Goal: Task Accomplishment & Management: Use online tool/utility

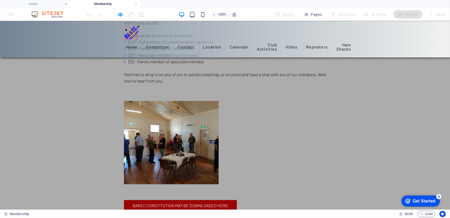
scroll to position [53, 0]
drag, startPoint x: 164, startPoint y: 118, endPoint x: 63, endPoint y: 92, distance: 104.7
click at [63, 92] on div "Application for Membership Membership is open to licensed amateur operators and…" at bounding box center [225, 165] width 450 height 395
click at [90, 92] on div "Application for Membership Membership is open to licensed amateur operators and…" at bounding box center [225, 165] width 450 height 395
click at [352, 100] on div "Application for Membership Membership is open to licensed amateur operators and…" at bounding box center [225, 165] width 450 height 395
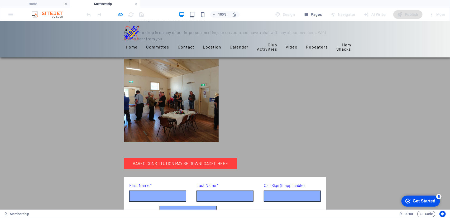
scroll to position [95, 0]
click at [173, 158] on link "BAREC Constitution may be downloaded here" at bounding box center [180, 163] width 113 height 11
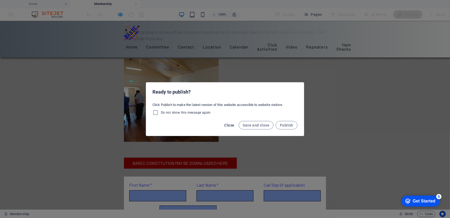
click at [230, 125] on span "Close" at bounding box center [230, 125] width 10 height 4
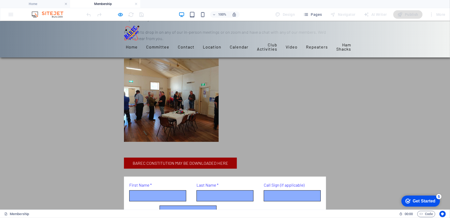
click at [353, 87] on div "Application for Membership Membership is open to licensed amateur operators and…" at bounding box center [225, 123] width 450 height 395
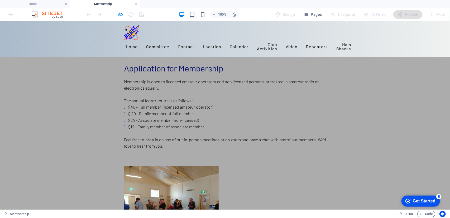
scroll to position [0, 0]
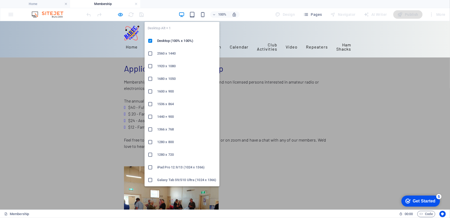
click at [0, 0] on icon "button" at bounding box center [0, 0] width 0 height 0
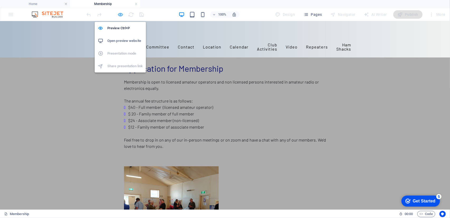
click at [119, 15] on icon "button" at bounding box center [121, 15] width 6 height 6
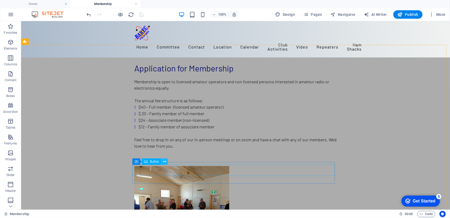
click at [0, 0] on icon at bounding box center [0, 0] width 0 height 0
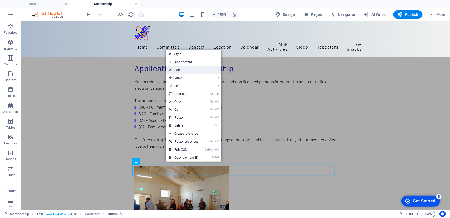
click at [178, 70] on link "⏎ Edit" at bounding box center [184, 70] width 36 height 8
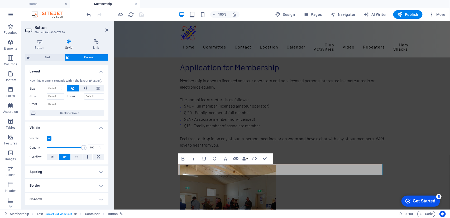
click at [68, 42] on icon at bounding box center [69, 41] width 26 height 5
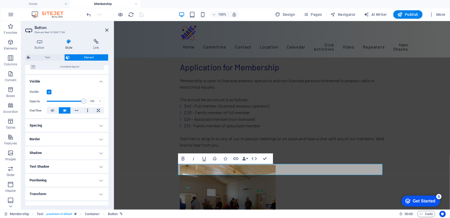
scroll to position [48, 0]
click at [98, 151] on h4 "Shadow" at bounding box center [66, 152] width 83 height 13
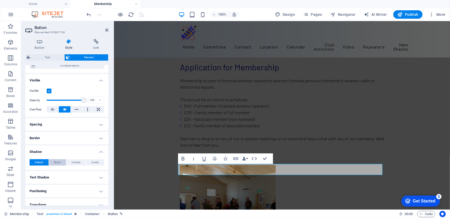
click at [56, 161] on span "None" at bounding box center [57, 162] width 6 height 6
click at [56, 149] on h4 "Shadow" at bounding box center [66, 151] width 83 height 10
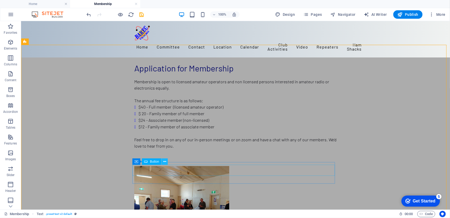
click at [0, 0] on icon at bounding box center [0, 0] width 0 height 0
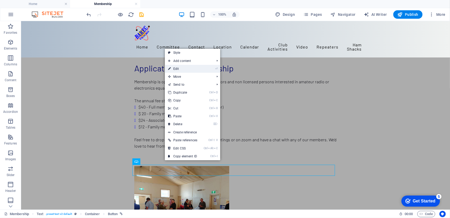
click at [180, 69] on link "⏎ Edit" at bounding box center [183, 69] width 36 height 8
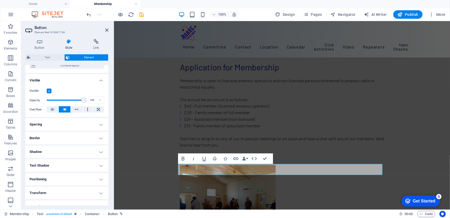
scroll to position [48, 0]
click at [98, 150] on h4 "Shadow" at bounding box center [66, 151] width 83 height 13
click at [40, 159] on span "Default" at bounding box center [39, 162] width 8 height 6
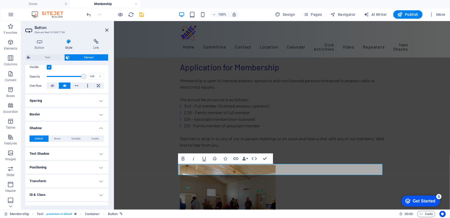
click at [100, 166] on h4 "Positioning" at bounding box center [66, 167] width 83 height 13
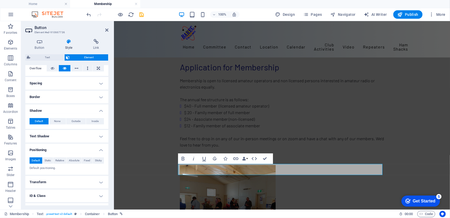
click at [100, 185] on h4 "Transform" at bounding box center [66, 182] width 83 height 13
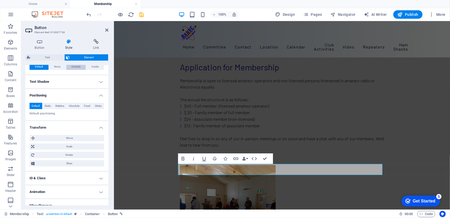
scroll to position [144, 0]
click at [101, 177] on h4 "ID & Class" at bounding box center [66, 178] width 83 height 13
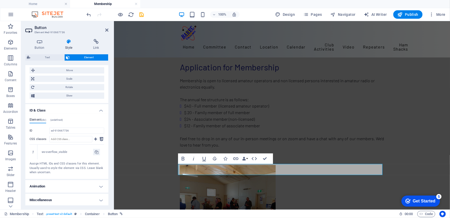
scroll to position [212, 0]
click at [100, 182] on h4 "Animation" at bounding box center [66, 186] width 83 height 13
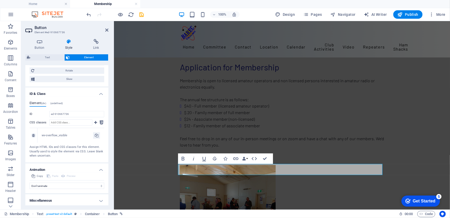
scroll to position [229, 0]
click at [100, 199] on h4 "Miscellaneous" at bounding box center [66, 199] width 83 height 13
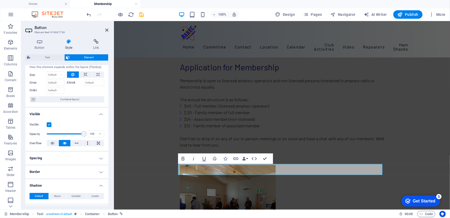
scroll to position [0, 0]
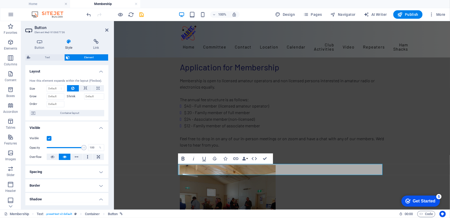
click at [183, 159] on icon "button" at bounding box center [183, 159] width 3 height 4
click at [254, 157] on icon "button" at bounding box center [254, 159] width 6 height 6
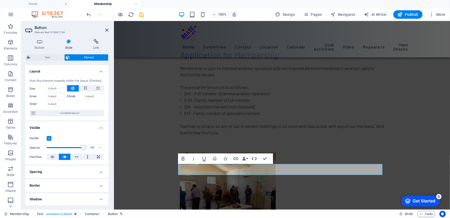
scroll to position [81, 0]
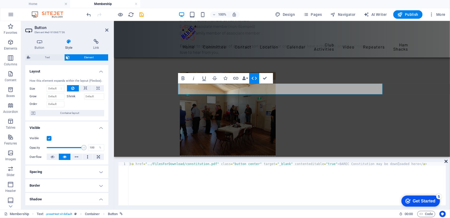
click at [447, 160] on icon at bounding box center [446, 161] width 3 height 4
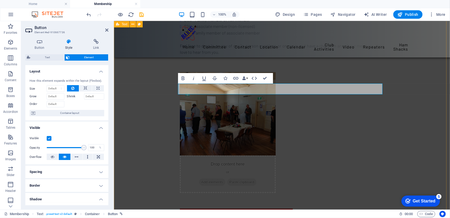
click at [157, 104] on div "Application for Membership Membership is open to licensed amateur operators and…" at bounding box center [282, 155] width 336 height 431
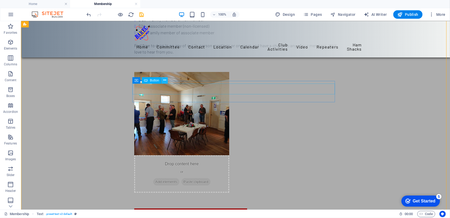
click at [0, 0] on icon at bounding box center [0, 0] width 0 height 0
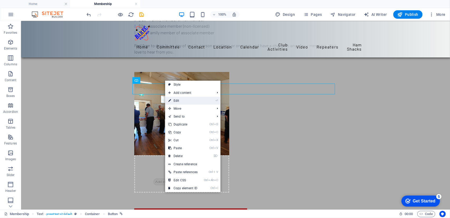
click at [174, 100] on link "⏎ Edit" at bounding box center [183, 101] width 36 height 8
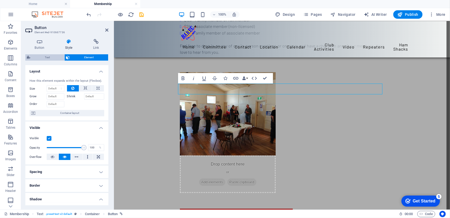
click at [45, 58] on span "Text" at bounding box center [47, 57] width 31 height 6
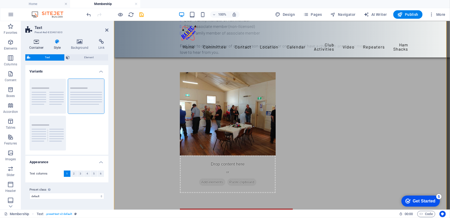
click at [37, 43] on icon at bounding box center [36, 41] width 22 height 5
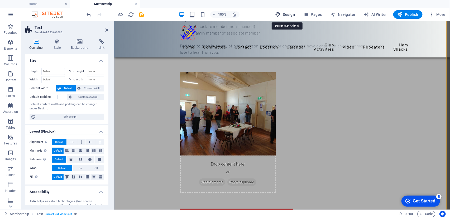
click at [0, 0] on span "Design" at bounding box center [0, 0] width 0 height 0
select select "rem"
select select "300"
select select "px"
select select "rem"
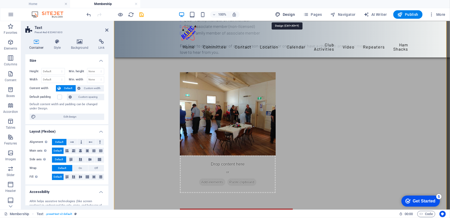
select select "400"
select select "px"
select select "rem"
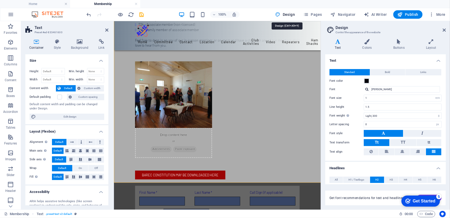
scroll to position [80, 0]
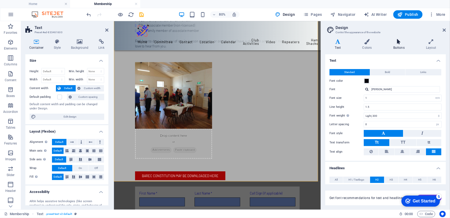
click at [398, 44] on icon at bounding box center [399, 41] width 31 height 5
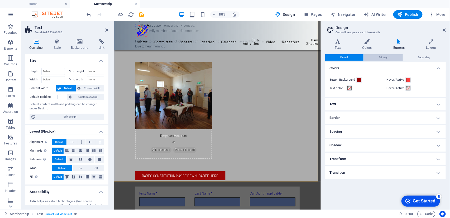
click at [385, 56] on span "Primary" at bounding box center [383, 57] width 9 height 6
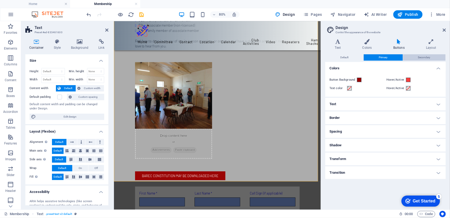
click at [422, 58] on span "Secondary" at bounding box center [424, 57] width 12 height 6
click at [426, 55] on span "Secondary" at bounding box center [424, 57] width 12 height 6
click at [384, 57] on span "Primary" at bounding box center [383, 57] width 9 height 6
click at [346, 55] on span "Default" at bounding box center [345, 57] width 8 height 6
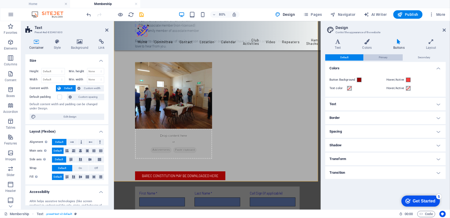
click at [386, 57] on span "Primary" at bounding box center [383, 57] width 9 height 6
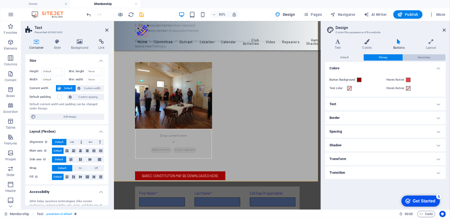
click at [427, 57] on span "Secondary" at bounding box center [424, 57] width 12 height 6
click at [438, 103] on h4 "Text" at bounding box center [385, 104] width 121 height 13
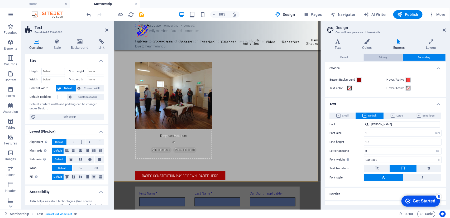
click at [381, 57] on span "Primary" at bounding box center [383, 57] width 9 height 6
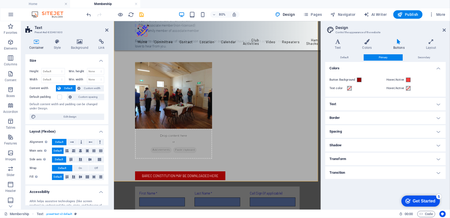
click at [438, 105] on h4 "Text" at bounding box center [385, 104] width 121 height 13
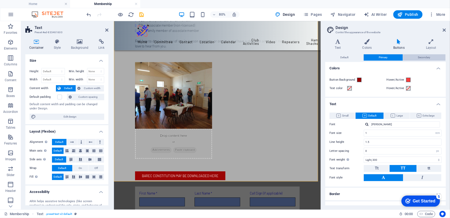
click at [425, 57] on span "Secondary" at bounding box center [424, 57] width 12 height 6
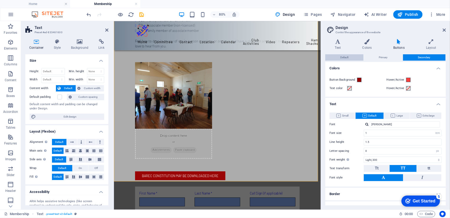
click at [346, 58] on span "Default" at bounding box center [345, 57] width 8 height 6
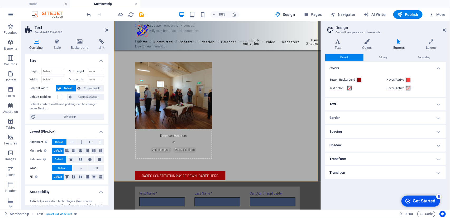
click at [440, 104] on h4 "Text" at bounding box center [385, 104] width 121 height 13
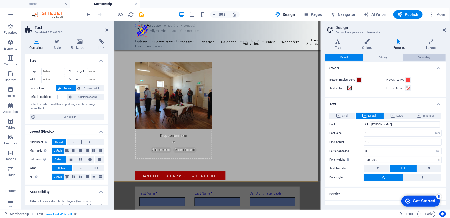
click at [423, 57] on span "Secondary" at bounding box center [424, 57] width 12 height 6
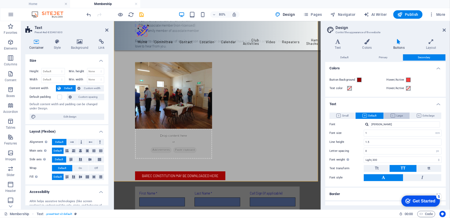
click at [400, 115] on span "Large" at bounding box center [397, 116] width 12 height 6
click at [373, 114] on span "Default" at bounding box center [370, 116] width 14 height 6
click at [427, 87] on div "Hover/Active" at bounding box center [414, 88] width 55 height 6
click at [383, 58] on span "Primary" at bounding box center [383, 57] width 9 height 6
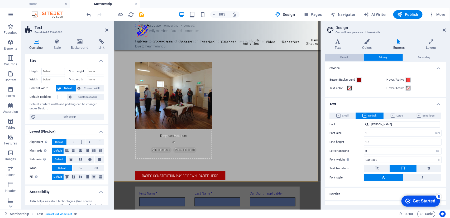
click at [349, 57] on button "Default" at bounding box center [344, 57] width 38 height 6
click at [385, 56] on span "Primary" at bounding box center [383, 57] width 9 height 6
click at [424, 56] on span "Secondary" at bounding box center [424, 57] width 12 height 6
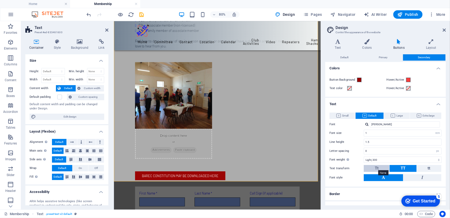
click at [377, 168] on span "Tt" at bounding box center [377, 168] width 4 height 5
click at [346, 55] on span "Default" at bounding box center [345, 57] width 8 height 6
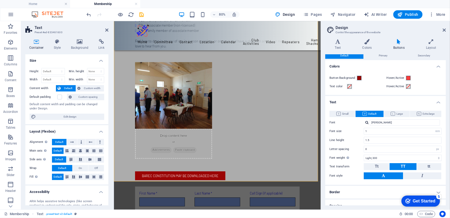
scroll to position [0, 0]
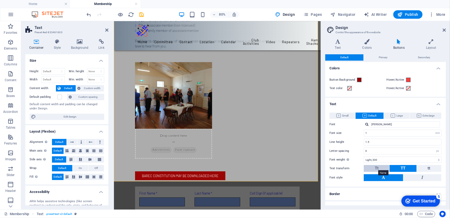
click at [375, 166] on span "Tt" at bounding box center [377, 168] width 4 height 5
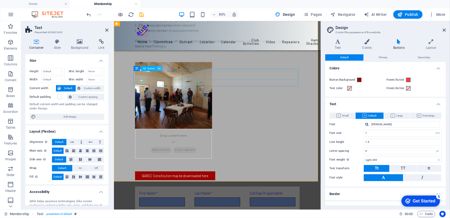
click at [0, 0] on icon at bounding box center [0, 0] width 0 height 0
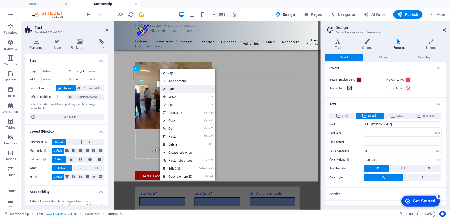
click at [174, 88] on link "⏎ Edit" at bounding box center [178, 89] width 36 height 8
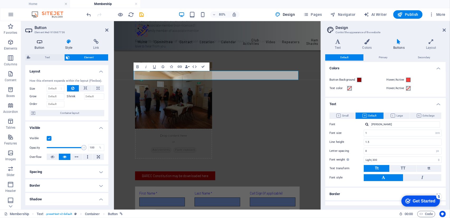
click at [40, 43] on icon at bounding box center [39, 41] width 29 height 5
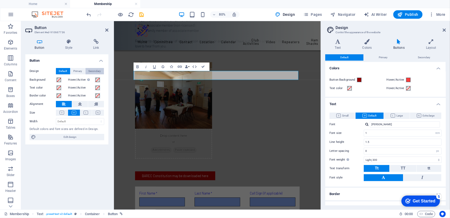
click at [97, 68] on span "Secondary" at bounding box center [95, 71] width 12 height 6
click at [96, 69] on span "Secondary" at bounding box center [95, 71] width 12 height 6
click at [107, 29] on icon at bounding box center [106, 30] width 3 height 4
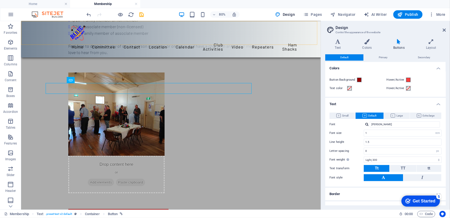
scroll to position [80, 0]
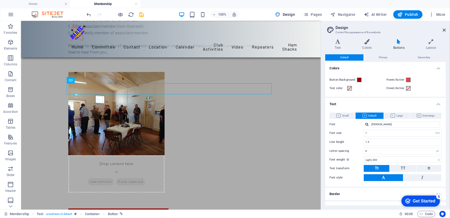
click at [435, 87] on div "Hover/Active" at bounding box center [414, 88] width 55 height 6
click at [424, 56] on span "Secondary" at bounding box center [424, 57] width 12 height 6
click at [360, 79] on span at bounding box center [359, 80] width 4 height 4
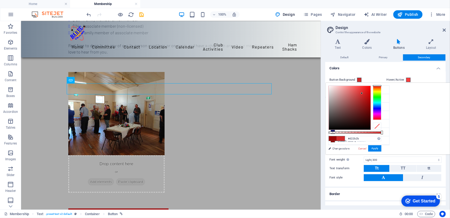
drag, startPoint x: 435, startPoint y: 102, endPoint x: 428, endPoint y: 93, distance: 11.1
click at [363, 93] on div at bounding box center [362, 93] width 2 height 2
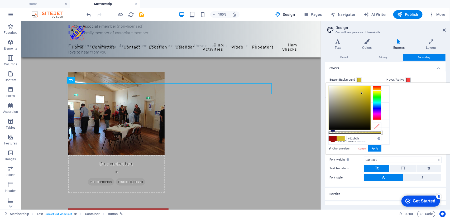
click at [382, 90] on div at bounding box center [377, 103] width 8 height 34
click at [382, 147] on button "Apply" at bounding box center [375, 148] width 13 height 6
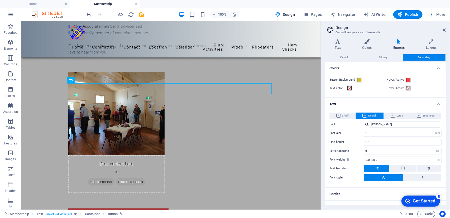
scroll to position [92, 0]
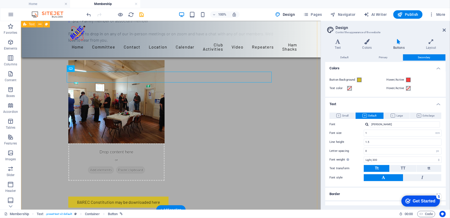
click at [291, 104] on div "Application for Membership Membership is open to licensed amateur operators and…" at bounding box center [171, 144] width 300 height 430
click at [361, 78] on span at bounding box center [359, 80] width 4 height 4
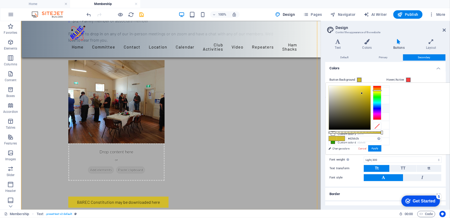
scroll to position [16, 0]
click at [342, 140] on li "Custom color 4 #2b9e00" at bounding box center [359, 142] width 61 height 8
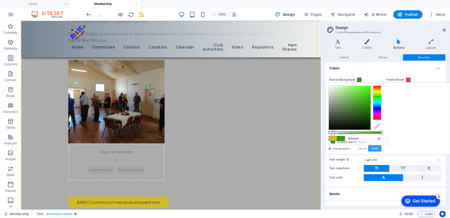
click at [382, 147] on button "Apply" at bounding box center [375, 148] width 13 height 6
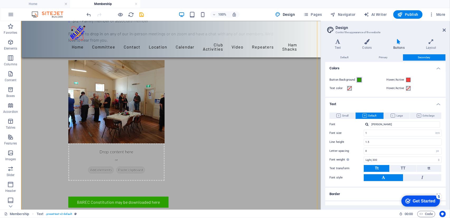
click at [360, 79] on span at bounding box center [359, 80] width 4 height 4
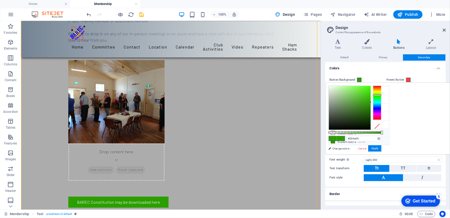
click at [350, 132] on li "Custom color 3 #ffffff" at bounding box center [359, 133] width 61 height 8
type input "#ffffff"
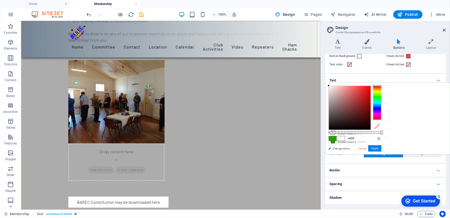
scroll to position [24, 0]
click at [439, 169] on h4 "Border" at bounding box center [385, 170] width 121 height 13
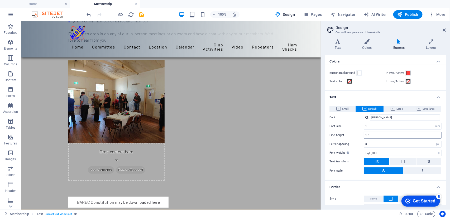
scroll to position [0, 0]
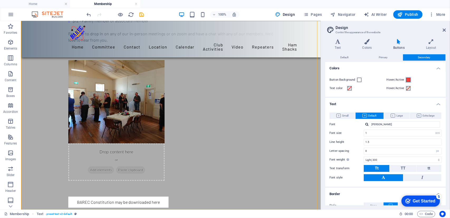
click at [408, 79] on span at bounding box center [409, 80] width 4 height 4
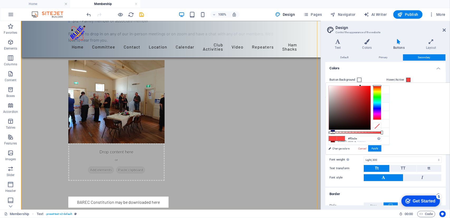
click at [333, 96] on icon at bounding box center [333, 98] width 4 height 4
type input "#0301ff"
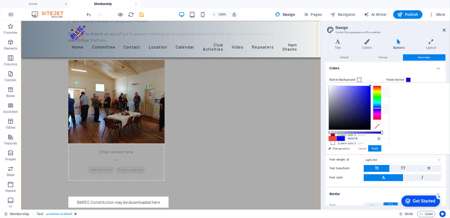
scroll to position [16, 0]
click at [358, 79] on span at bounding box center [359, 80] width 4 height 4
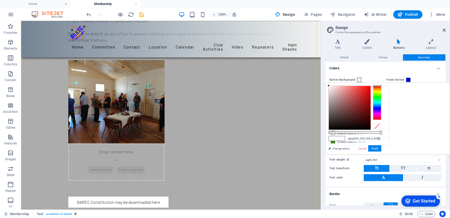
type input "#ffffff"
drag, startPoint x: 448, startPoint y: 131, endPoint x: 451, endPoint y: 135, distance: 4.7
click at [450, 135] on html "[DOMAIN_NAME] Home Membership Favorites Elements Columns Content Boxes Accordio…" at bounding box center [225, 109] width 450 height 218
click at [382, 139] on input "#ffffff" at bounding box center [364, 138] width 35 height 5
click at [382, 125] on div at bounding box center [377, 126] width 8 height 7
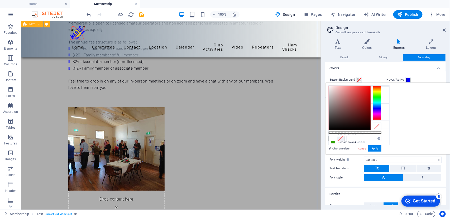
scroll to position [45, 0]
click at [361, 78] on span at bounding box center [359, 80] width 4 height 4
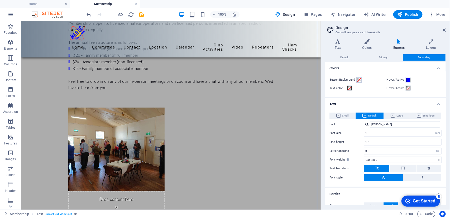
click at [359, 80] on span at bounding box center [359, 80] width 4 height 4
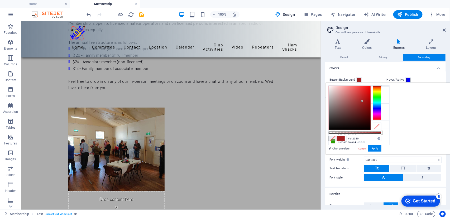
click at [371, 101] on div at bounding box center [350, 108] width 42 height 44
click at [382, 105] on div at bounding box center [377, 103] width 8 height 34
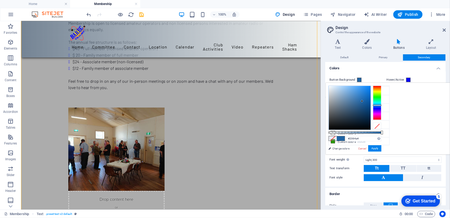
type input "#20a499"
click at [382, 102] on div at bounding box center [377, 103] width 8 height 34
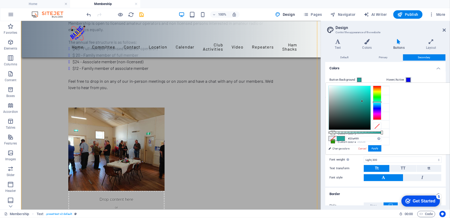
click at [409, 79] on span at bounding box center [409, 80] width 4 height 4
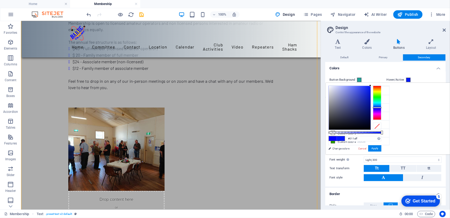
click at [382, 107] on div at bounding box center [377, 107] width 8 height 1
click at [359, 80] on span at bounding box center [359, 80] width 4 height 4
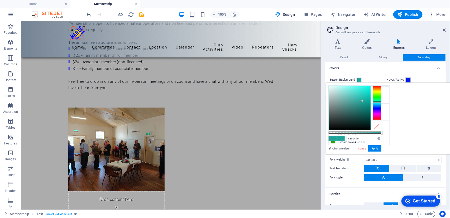
click at [409, 79] on span at bounding box center [409, 80] width 4 height 4
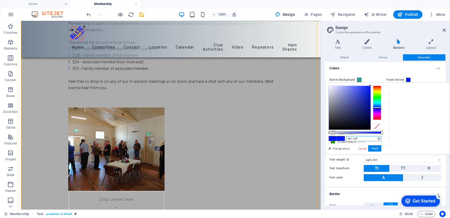
click at [382, 138] on input "#011aff" at bounding box center [364, 138] width 35 height 5
drag, startPoint x: 427, startPoint y: 138, endPoint x: 415, endPoint y: 137, distance: 12.2
click at [382, 137] on input "#011aff" at bounding box center [364, 138] width 35 height 5
click at [382, 138] on input "#20a499" at bounding box center [364, 138] width 35 height 5
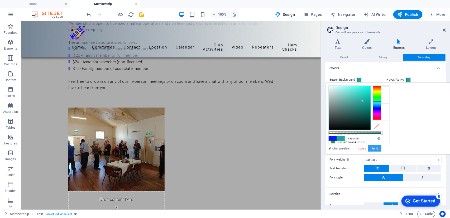
click at [382, 149] on button "Apply" at bounding box center [375, 148] width 13 height 6
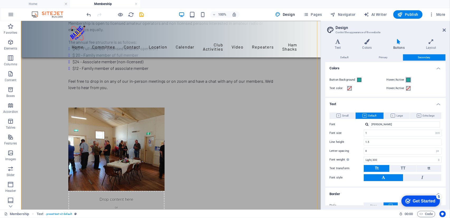
click at [409, 80] on span at bounding box center [409, 80] width 4 height 4
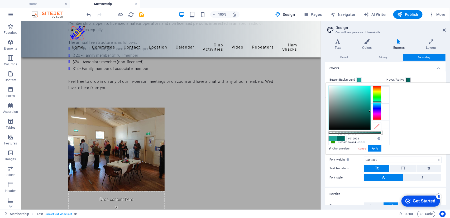
type input "#015d55"
drag, startPoint x: 428, startPoint y: 100, endPoint x: 436, endPoint y: 113, distance: 15.4
click at [371, 113] on div at bounding box center [370, 113] width 2 height 2
click at [382, 147] on button "Apply" at bounding box center [375, 148] width 13 height 6
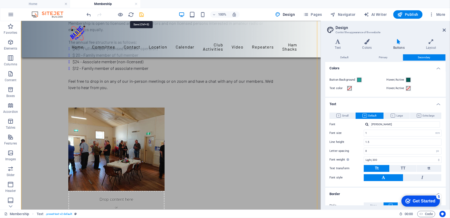
click at [0, 0] on icon "save" at bounding box center [0, 0] width 0 height 0
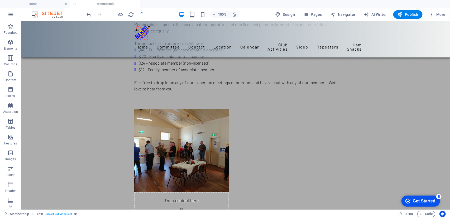
scroll to position [46, 0]
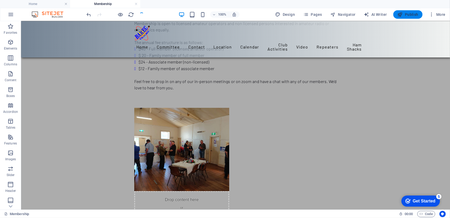
click at [0, 0] on span "Publish" at bounding box center [0, 0] width 0 height 0
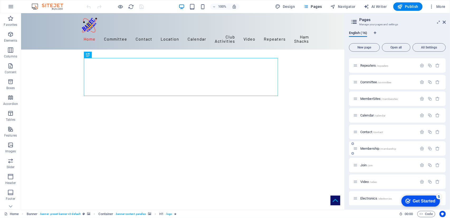
scroll to position [48, 0]
click at [370, 147] on span "Membership /membership" at bounding box center [379, 149] width 36 height 4
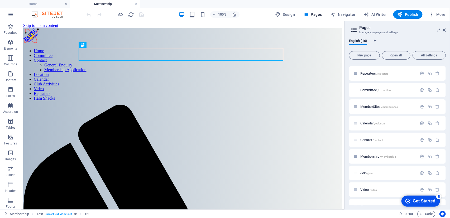
scroll to position [0, 0]
click at [0, 0] on icon at bounding box center [0, 0] width 0 height 0
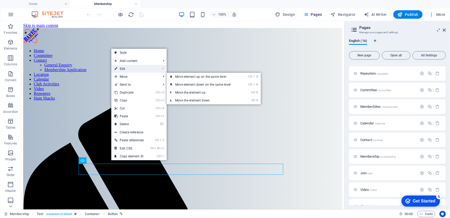
click at [122, 69] on link "⏎ Edit" at bounding box center [129, 69] width 36 height 8
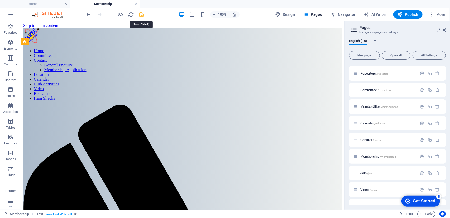
click at [0, 0] on icon "save" at bounding box center [0, 0] width 0 height 0
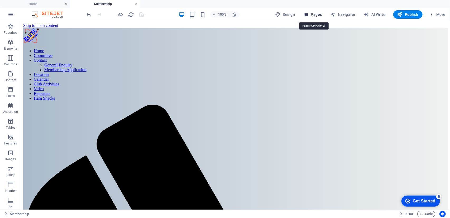
click at [0, 0] on span "Pages" at bounding box center [0, 0] width 0 height 0
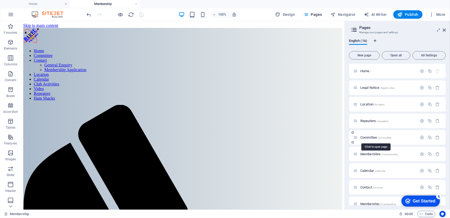
click at [375, 136] on span "Committee /committee" at bounding box center [376, 138] width 31 height 4
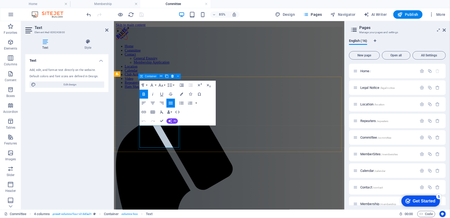
drag, startPoint x: 176, startPoint y: 160, endPoint x: 143, endPoint y: 161, distance: 33.3
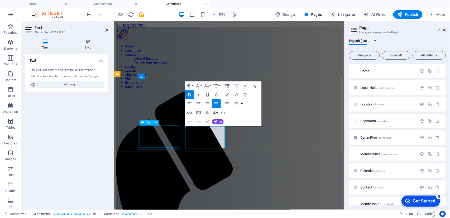
drag, startPoint x: 231, startPoint y: 162, endPoint x: 189, endPoint y: 162, distance: 41.7
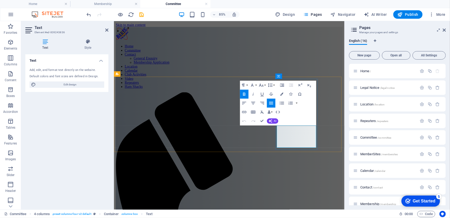
drag, startPoint x: 339, startPoint y: 159, endPoint x: 305, endPoint y: 159, distance: 33.5
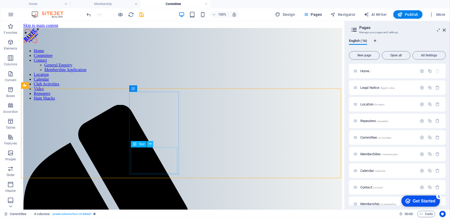
click at [150, 144] on icon at bounding box center [150, 144] width 3 height 6
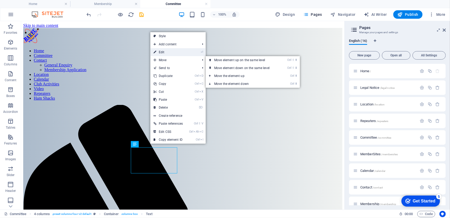
click at [164, 53] on link "⏎ Edit" at bounding box center [168, 52] width 36 height 8
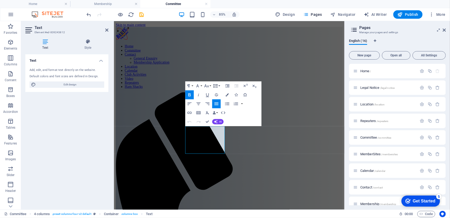
click at [219, 86] on button "Line Height" at bounding box center [216, 85] width 8 height 9
click at [247, 117] on div "Paragraph Format Normal Heading 1 Heading 2 Heading 3 Heading 4 Heading 5 Headi…" at bounding box center [223, 103] width 76 height 45
click at [189, 104] on icon "button" at bounding box center [189, 103] width 4 height 3
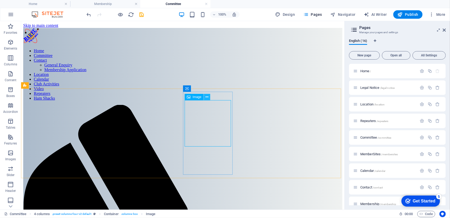
click at [207, 96] on icon at bounding box center [207, 98] width 3 height 6
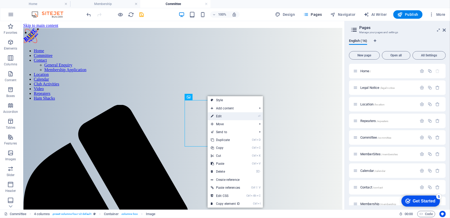
click at [219, 114] on link "⏎ Edit" at bounding box center [226, 116] width 36 height 8
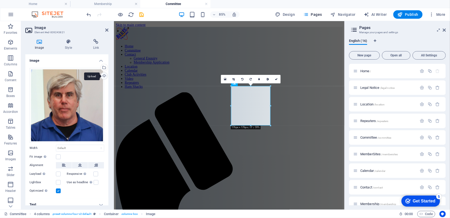
click at [103, 76] on div "Upload" at bounding box center [104, 77] width 8 height 8
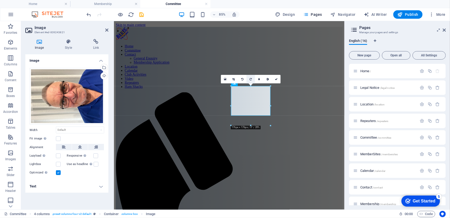
click at [251, 79] on icon at bounding box center [251, 79] width 2 height 3
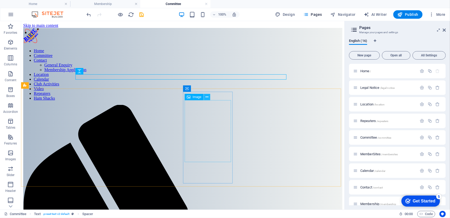
click at [206, 97] on icon at bounding box center [207, 98] width 3 height 6
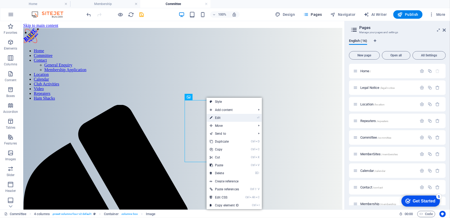
click at [219, 117] on link "⏎ Edit" at bounding box center [225, 118] width 36 height 8
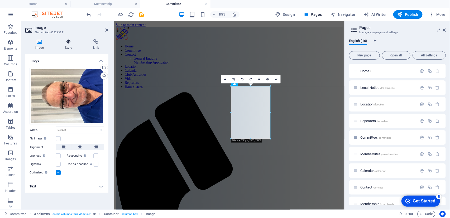
click at [68, 44] on h4 "Style" at bounding box center [69, 44] width 28 height 11
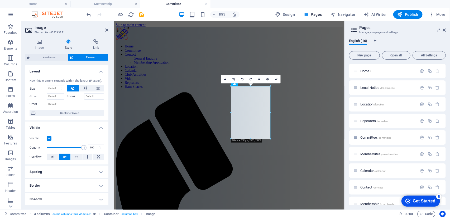
click at [101, 171] on h4 "Spacing" at bounding box center [66, 172] width 83 height 13
click at [93, 182] on span "Custom" at bounding box center [93, 183] width 18 height 6
click at [66, 182] on select "Default auto px % rem vw vh Custom" at bounding box center [63, 183] width 24 height 6
select select "px"
click at [67, 180] on select "Default auto px % rem vw vh Custom" at bounding box center [63, 183] width 24 height 6
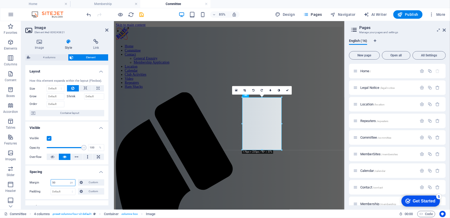
type input "50"
click at [66, 169] on h4 "Spacing" at bounding box center [66, 171] width 83 height 10
click at [102, 172] on h4 "Spacing" at bounding box center [66, 172] width 83 height 13
click at [70, 183] on select "Default auto px % rem vw vh Custom" at bounding box center [71, 183] width 7 height 6
click at [91, 183] on span "Custom" at bounding box center [93, 183] width 18 height 6
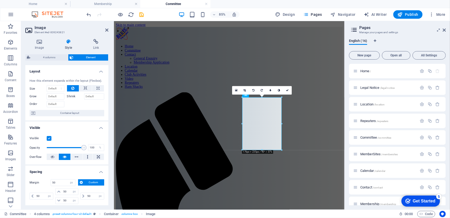
click at [60, 172] on h4 "Spacing" at bounding box center [66, 171] width 83 height 10
click at [107, 27] on h2 "Image" at bounding box center [72, 27] width 74 height 5
click at [107, 30] on icon at bounding box center [106, 30] width 3 height 4
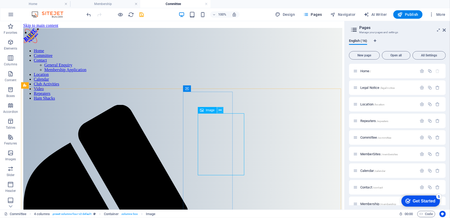
click at [221, 110] on icon at bounding box center [220, 111] width 3 height 6
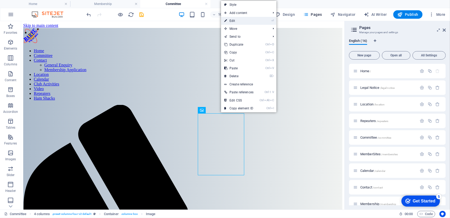
click at [232, 22] on link "⏎ Edit" at bounding box center [239, 21] width 36 height 8
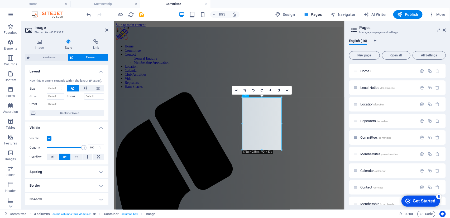
click at [98, 171] on h4 "Spacing" at bounding box center [66, 172] width 83 height 13
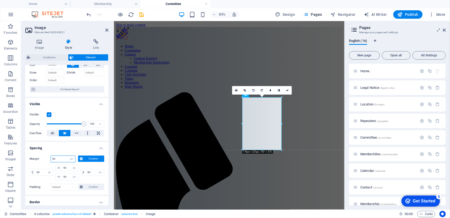
click at [60, 159] on input "50" at bounding box center [63, 159] width 24 height 6
click at [92, 159] on span "Custom" at bounding box center [93, 159] width 18 height 6
click at [68, 157] on select "Default auto px % rem vw vh Custom" at bounding box center [71, 159] width 7 height 6
select select "default"
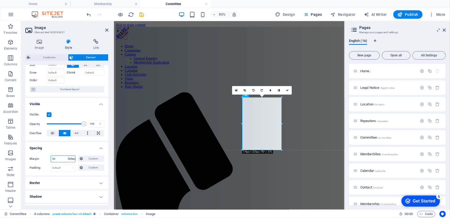
click at [68, 156] on select "Default auto px % rem vw vh Custom" at bounding box center [71, 159] width 7 height 6
select select "DISABLED_OPTION_VALUE"
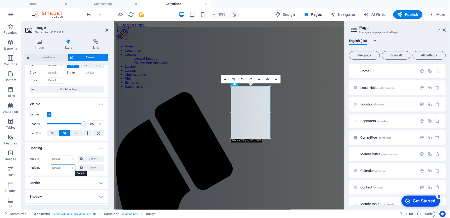
click at [72, 168] on select "Default px rem % vh vw Custom" at bounding box center [63, 168] width 24 height 6
select select "px"
click at [67, 165] on select "Default px rem % vh vw Custom" at bounding box center [63, 168] width 24 height 6
type input "5"
type input "20"
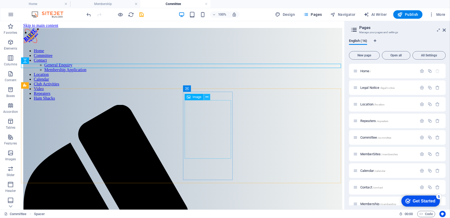
click at [207, 96] on icon at bounding box center [207, 98] width 3 height 6
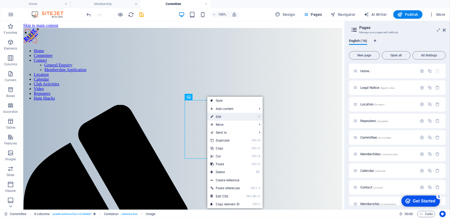
click at [218, 118] on link "⏎ Edit" at bounding box center [225, 117] width 36 height 8
select select "px"
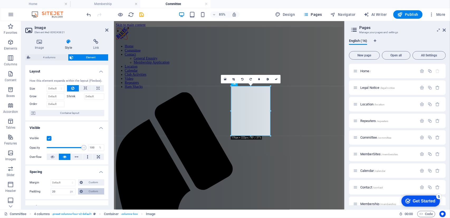
click at [92, 190] on span "Custom" at bounding box center [93, 191] width 18 height 6
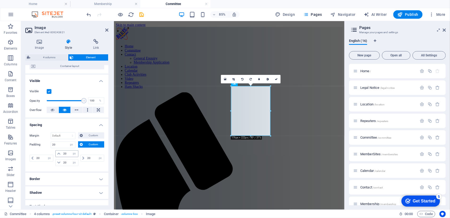
scroll to position [48, 0]
drag, startPoint x: 69, startPoint y: 152, endPoint x: 53, endPoint y: 152, distance: 16.4
click at [53, 152] on div "20 px rem % vh vw 20 px rem % vh vw 20 px rem % vh vw 20 px rem % vh vw" at bounding box center [67, 158] width 75 height 16
type input "50"
select select "DISABLED_OPTION_VALUE"
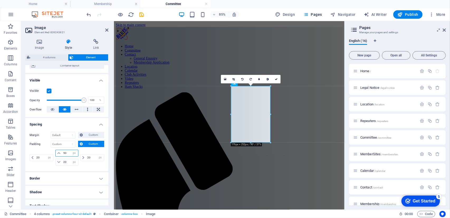
type input "5"
type input "0"
drag, startPoint x: 68, startPoint y: 160, endPoint x: 65, endPoint y: 158, distance: 4.2
click at [63, 159] on input "20" at bounding box center [70, 162] width 16 height 6
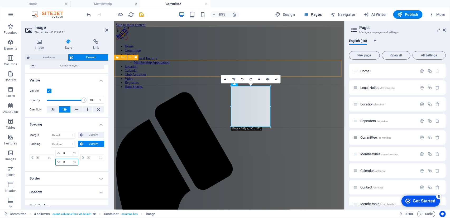
type input "0"
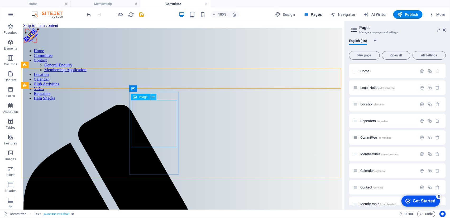
click at [153, 98] on icon at bounding box center [153, 98] width 3 height 6
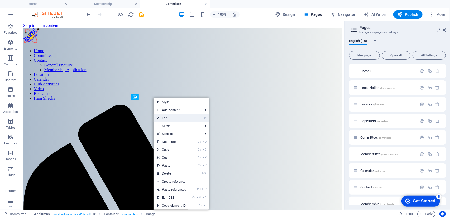
click at [159, 120] on icon at bounding box center [158, 118] width 3 height 8
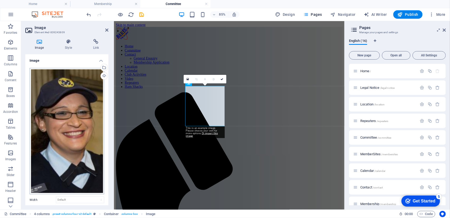
scroll to position [0, 0]
click at [70, 46] on h4 "Style" at bounding box center [69, 44] width 28 height 11
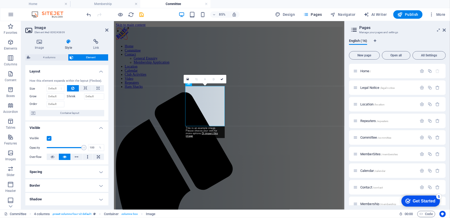
click at [98, 171] on h4 "Spacing" at bounding box center [66, 172] width 83 height 13
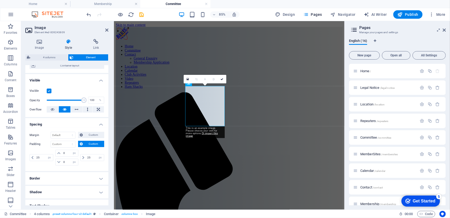
scroll to position [48, 0]
click at [38, 44] on icon at bounding box center [39, 41] width 28 height 5
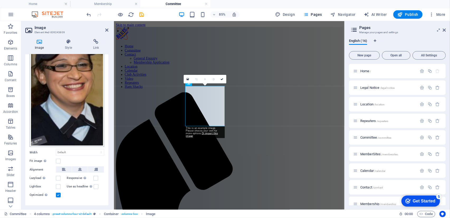
scroll to position [48, 0]
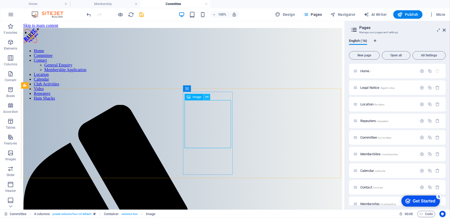
click at [207, 98] on icon at bounding box center [207, 98] width 3 height 6
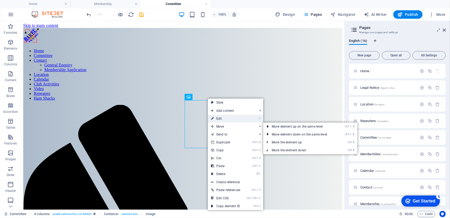
click at [219, 119] on link "⏎ Edit" at bounding box center [226, 119] width 36 height 8
select select "px"
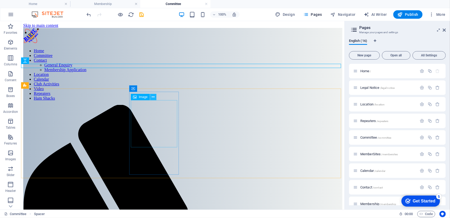
click at [153, 98] on icon at bounding box center [153, 98] width 3 height 6
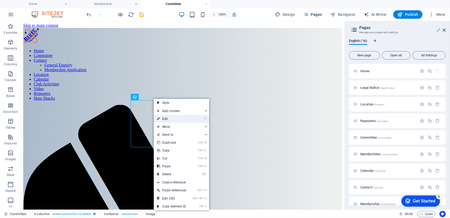
click at [163, 119] on link "⏎ Edit" at bounding box center [172, 119] width 36 height 8
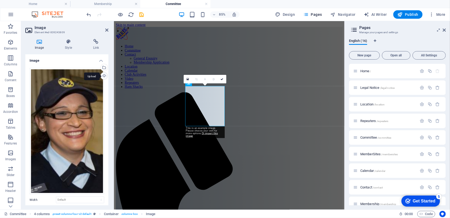
click at [102, 76] on div "Upload" at bounding box center [104, 77] width 8 height 8
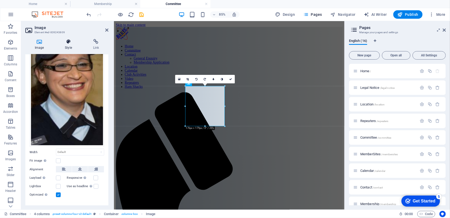
click at [69, 42] on icon at bounding box center [68, 41] width 26 height 5
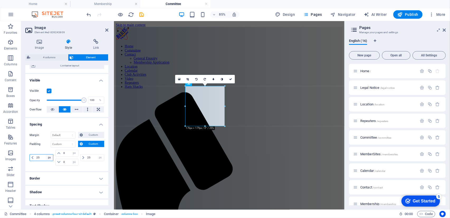
scroll to position [48, 0]
drag, startPoint x: 46, startPoint y: 155, endPoint x: 35, endPoint y: 154, distance: 10.9
click at [35, 154] on div "25 px rem % vh vw" at bounding box center [42, 157] width 24 height 7
drag, startPoint x: 43, startPoint y: 157, endPoint x: 18, endPoint y: 155, distance: 25.7
click at [18, 155] on section "Favorites Elements Columns Content Boxes Accordion Tables Features Images Slide…" at bounding box center [172, 115] width 345 height 189
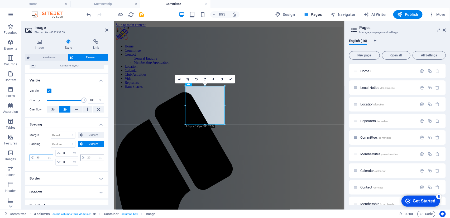
type input "30"
drag, startPoint x: 93, startPoint y: 158, endPoint x: 86, endPoint y: 157, distance: 6.7
click at [86, 157] on input "25" at bounding box center [95, 158] width 18 height 6
type input "30"
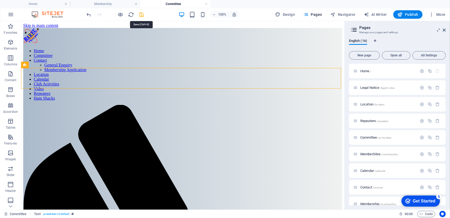
click at [140, 14] on icon "save" at bounding box center [142, 15] width 6 height 6
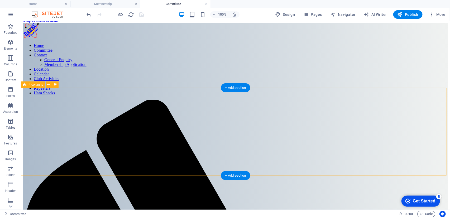
scroll to position [4, 0]
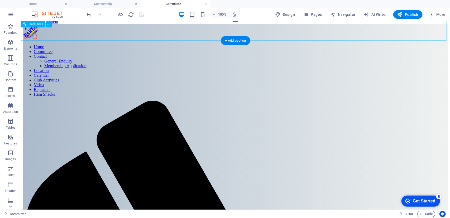
click at [383, 44] on nav "Home Committee Contact General Enquiry Membership Application Location Calendar…" at bounding box center [235, 70] width 425 height 52
click at [379, 44] on nav "Home Committee Contact General Enquiry Membership Application Location Calendar…" at bounding box center [235, 70] width 425 height 52
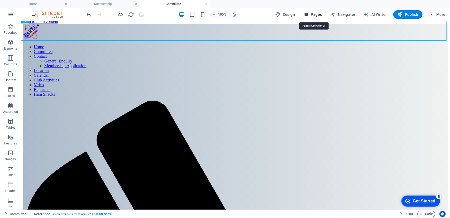
click at [316, 14] on span "Pages" at bounding box center [313, 14] width 18 height 5
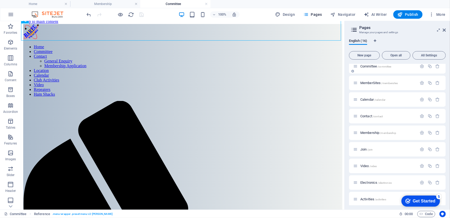
scroll to position [72, 0]
click at [369, 82] on span "MemberSites /membersites" at bounding box center [379, 83] width 37 height 4
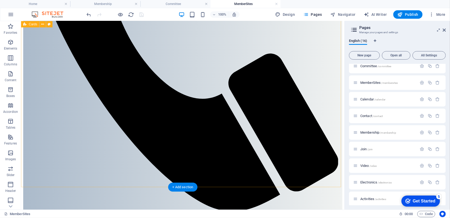
scroll to position [311, 0]
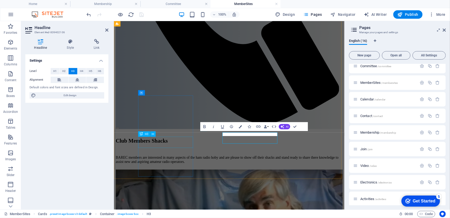
scroll to position [290, 0]
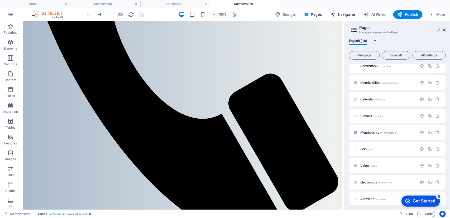
click at [346, 14] on span "Navigator" at bounding box center [343, 14] width 25 height 5
select select "16123372-en"
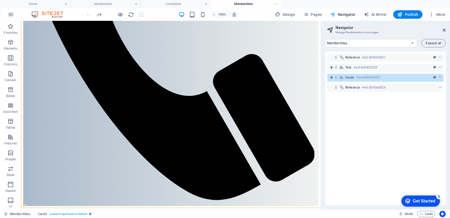
scroll to position [291, 0]
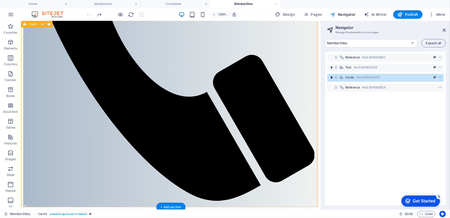
click at [331, 77] on icon "toggle-expand" at bounding box center [331, 77] width 5 height 5
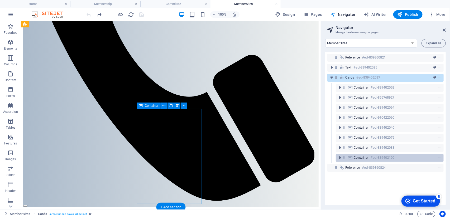
click at [371, 156] on h6 "#ed-839402100" at bounding box center [383, 158] width 24 height 6
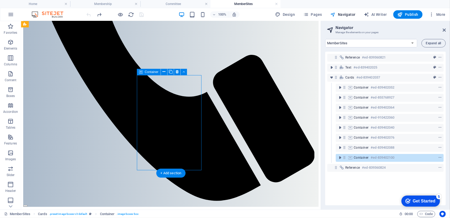
scroll to position [325, 0]
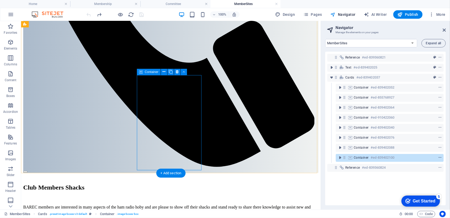
click at [439, 157] on icon "context-menu" at bounding box center [440, 158] width 4 height 4
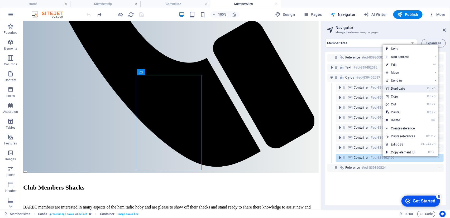
click at [400, 87] on link "Ctrl D Duplicate" at bounding box center [401, 89] width 36 height 8
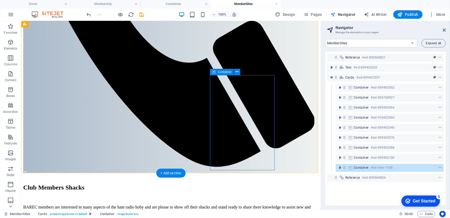
click at [420, 169] on div at bounding box center [430, 168] width 25 height 6
click at [439, 168] on icon "context-menu" at bounding box center [440, 168] width 4 height 4
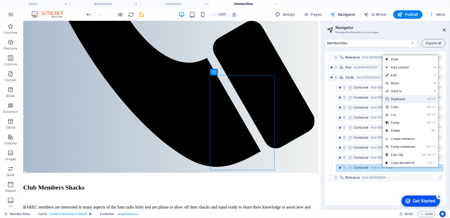
click at [400, 100] on link "Ctrl D Duplicate" at bounding box center [401, 99] width 36 height 8
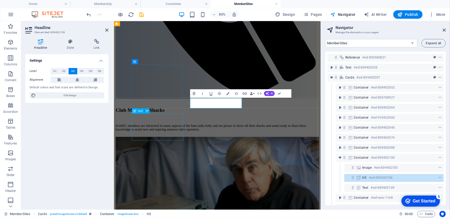
scroll to position [323, 0]
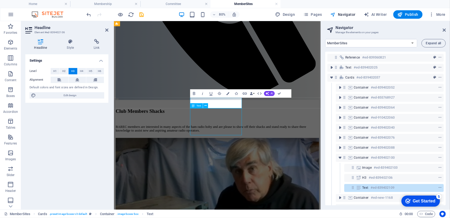
scroll to position [325, 0]
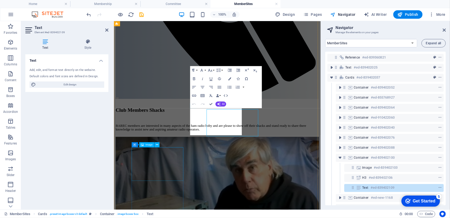
scroll to position [323, 0]
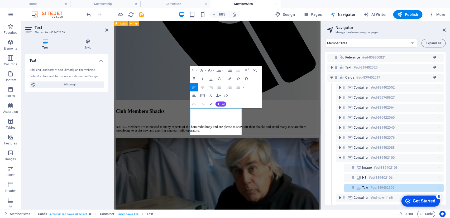
drag, startPoint x: 253, startPoint y: 156, endPoint x: 208, endPoint y: 131, distance: 51.9
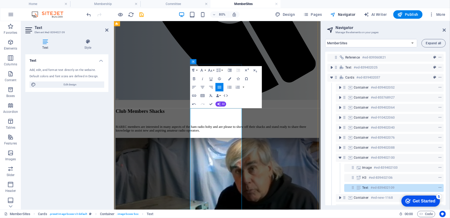
scroll to position [4352, 1]
click at [193, 86] on icon "button" at bounding box center [194, 87] width 4 height 3
click at [212, 70] on icon "button" at bounding box center [210, 70] width 5 height 5
click at [210, 103] on link "12" at bounding box center [211, 104] width 15 height 6
click at [223, 70] on button "Line Height" at bounding box center [220, 70] width 8 height 8
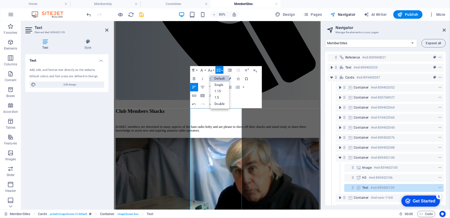
scroll to position [0, 0]
click at [218, 84] on link "Single" at bounding box center [219, 85] width 19 height 6
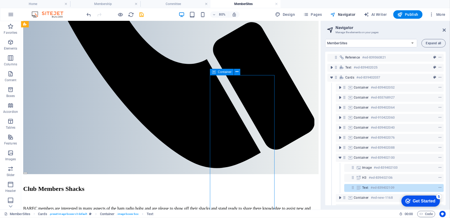
scroll to position [325, 0]
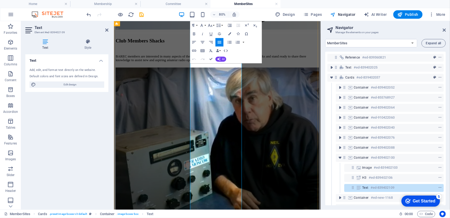
scroll to position [433, 0]
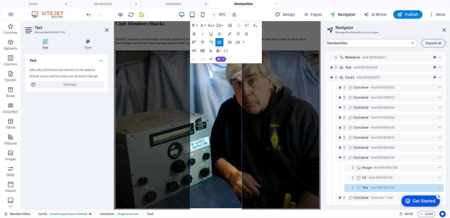
click at [192, 40] on icon "button" at bounding box center [194, 42] width 5 height 5
click at [214, 25] on button "Font Size" at bounding box center [211, 25] width 8 height 8
click at [210, 56] on link "12" at bounding box center [211, 59] width 15 height 6
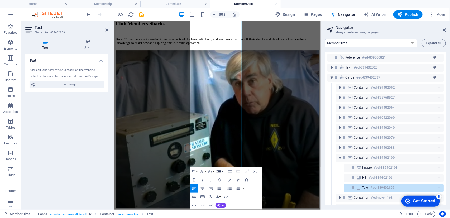
click at [222, 171] on button "Line Height" at bounding box center [220, 172] width 8 height 8
click at [221, 144] on link "Single" at bounding box center [219, 143] width 19 height 6
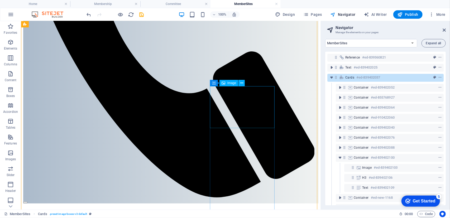
scroll to position [314, 0]
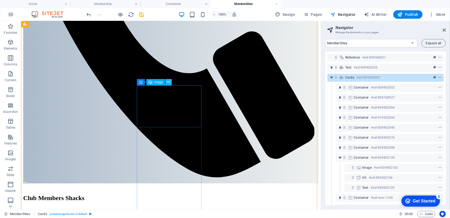
click at [168, 82] on icon at bounding box center [168, 82] width 3 height 6
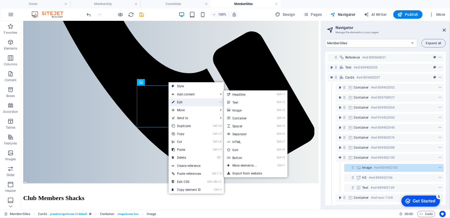
click at [181, 103] on link "⏎ Edit" at bounding box center [187, 102] width 36 height 8
select select "%"
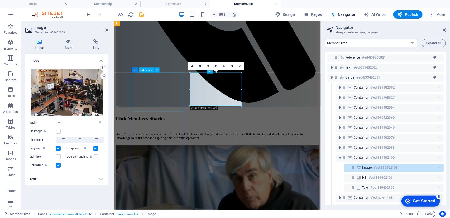
scroll to position [313, 0]
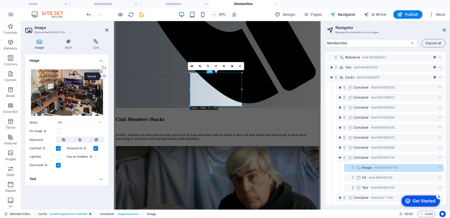
click at [104, 76] on div "Upload" at bounding box center [104, 77] width 8 height 8
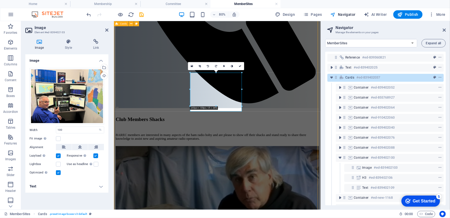
scroll to position [314, 0]
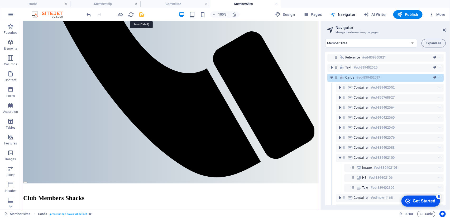
click at [140, 15] on icon "save" at bounding box center [142, 15] width 6 height 6
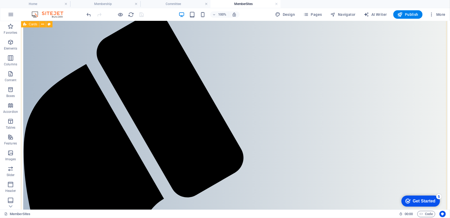
scroll to position [0, 0]
